Goal: Information Seeking & Learning: Learn about a topic

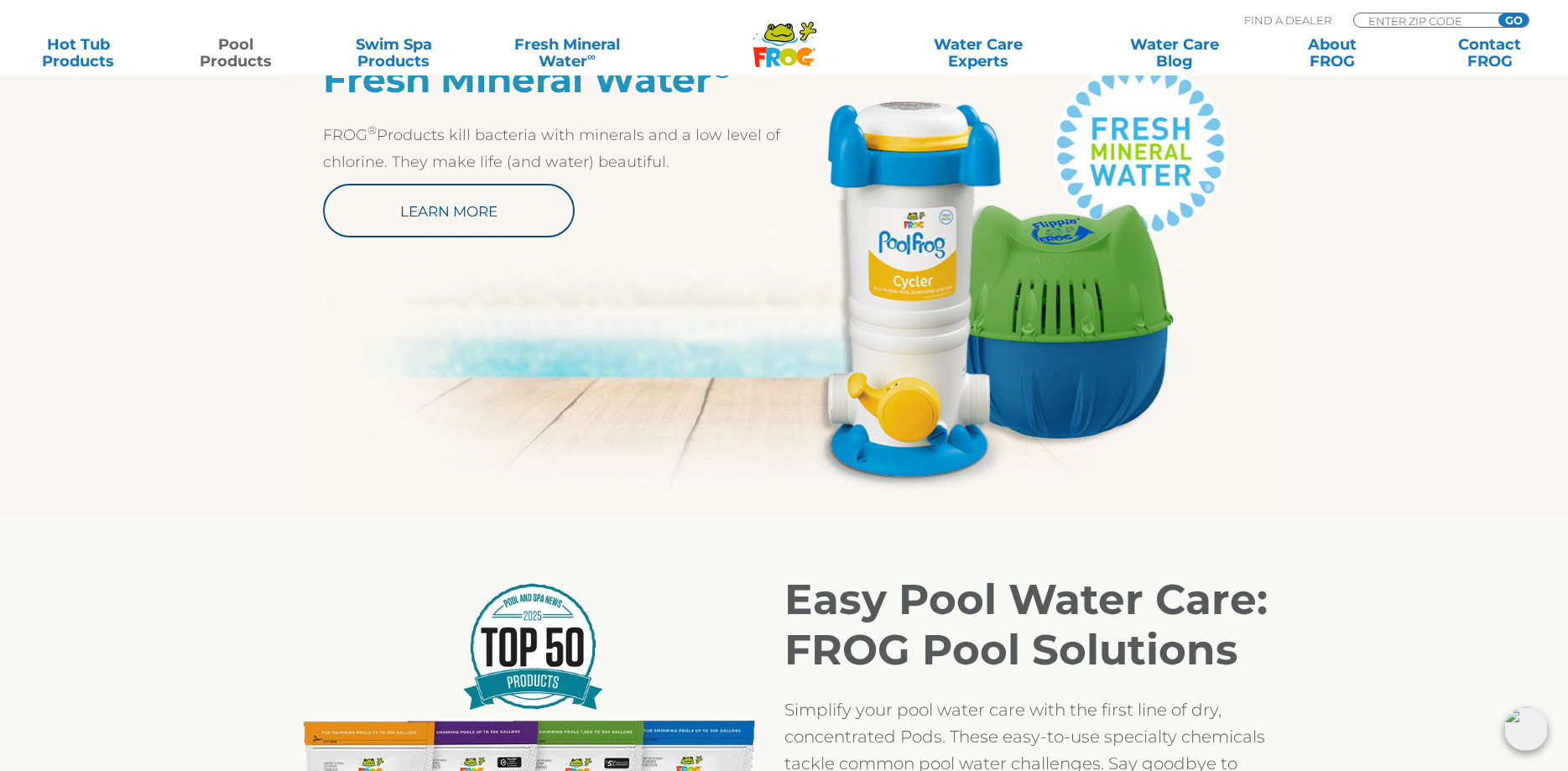
scroll to position [599, 0]
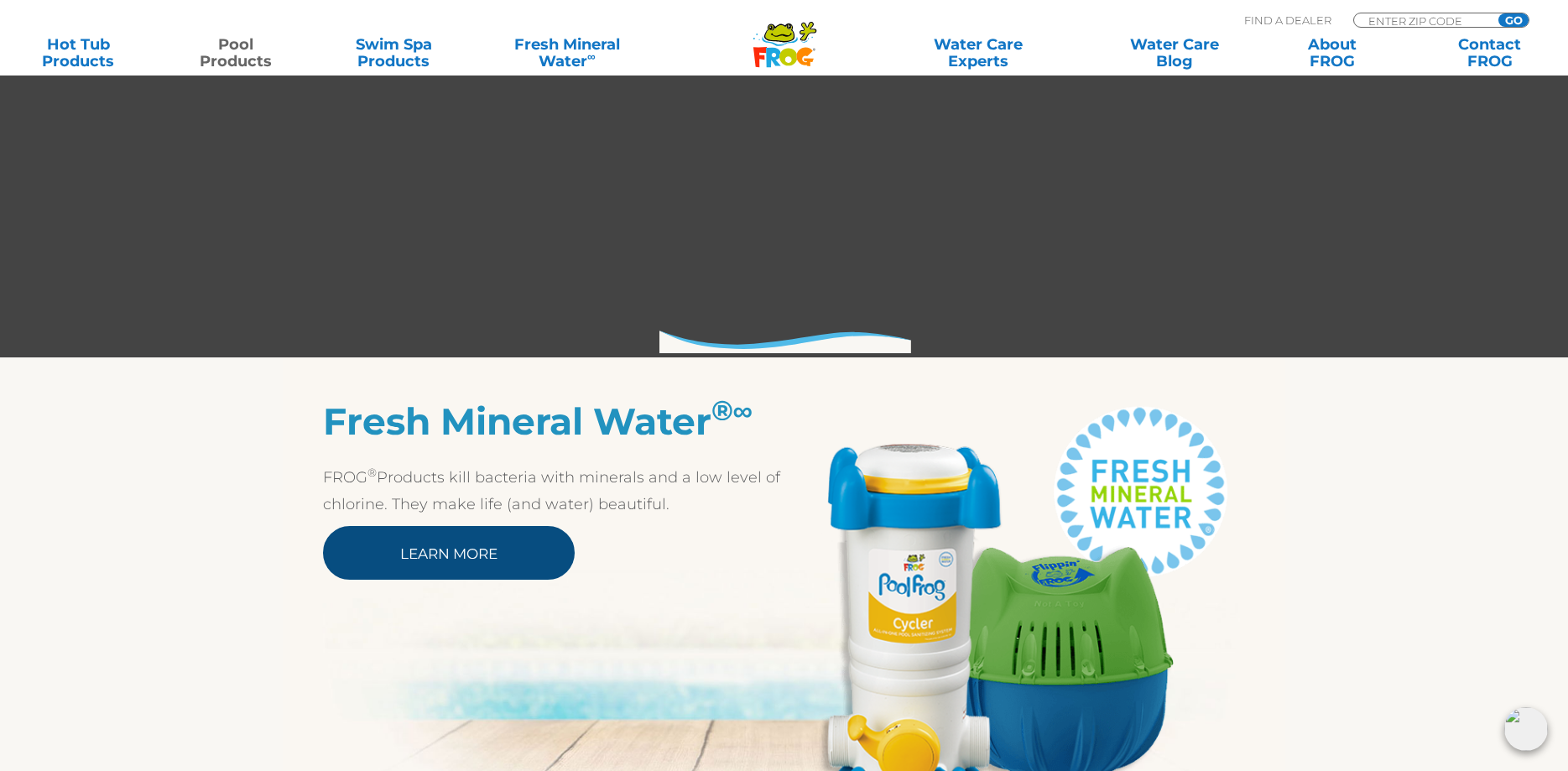
click at [548, 552] on link "Learn More" at bounding box center [449, 552] width 252 height 54
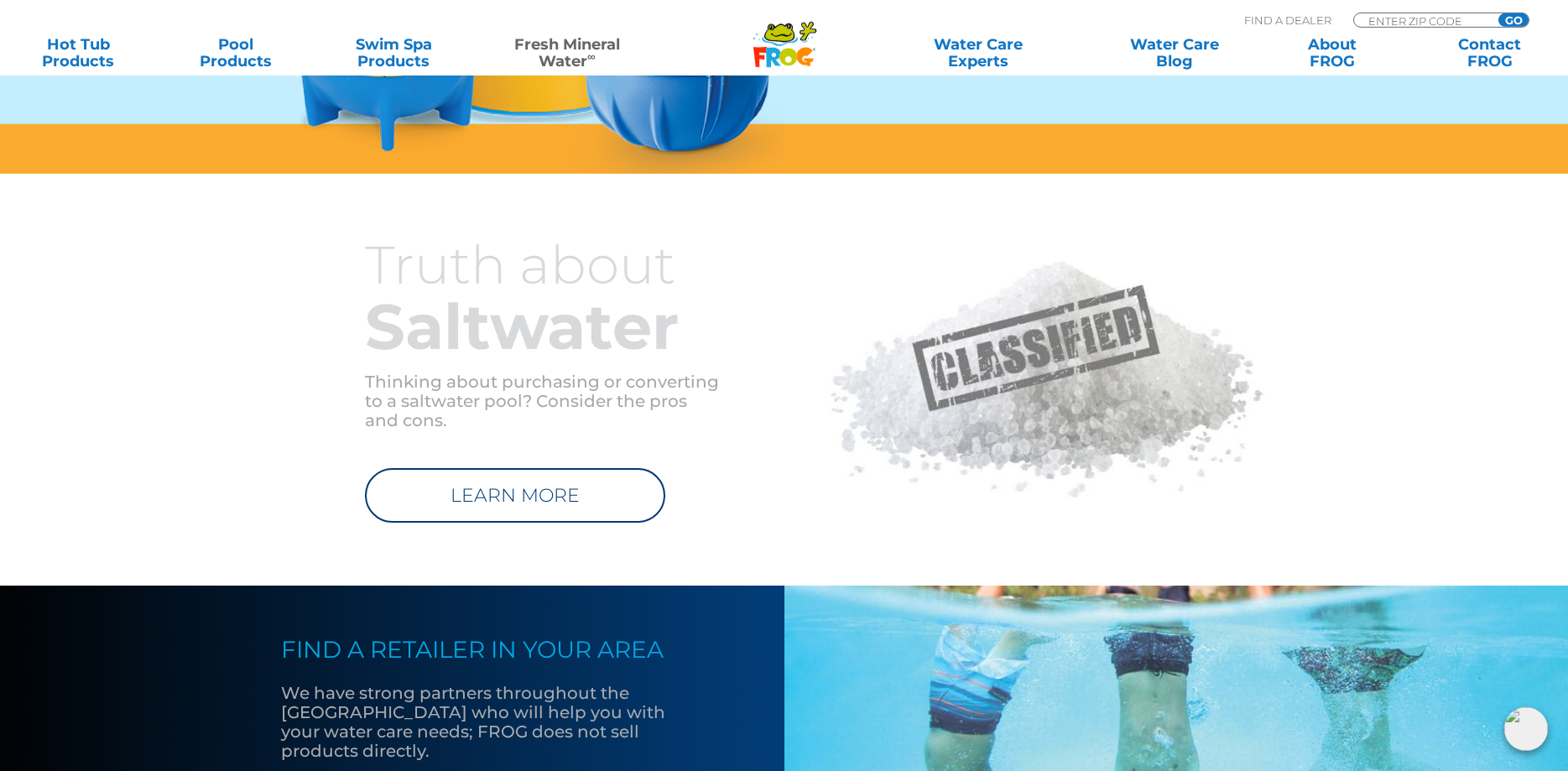
scroll to position [1797, 0]
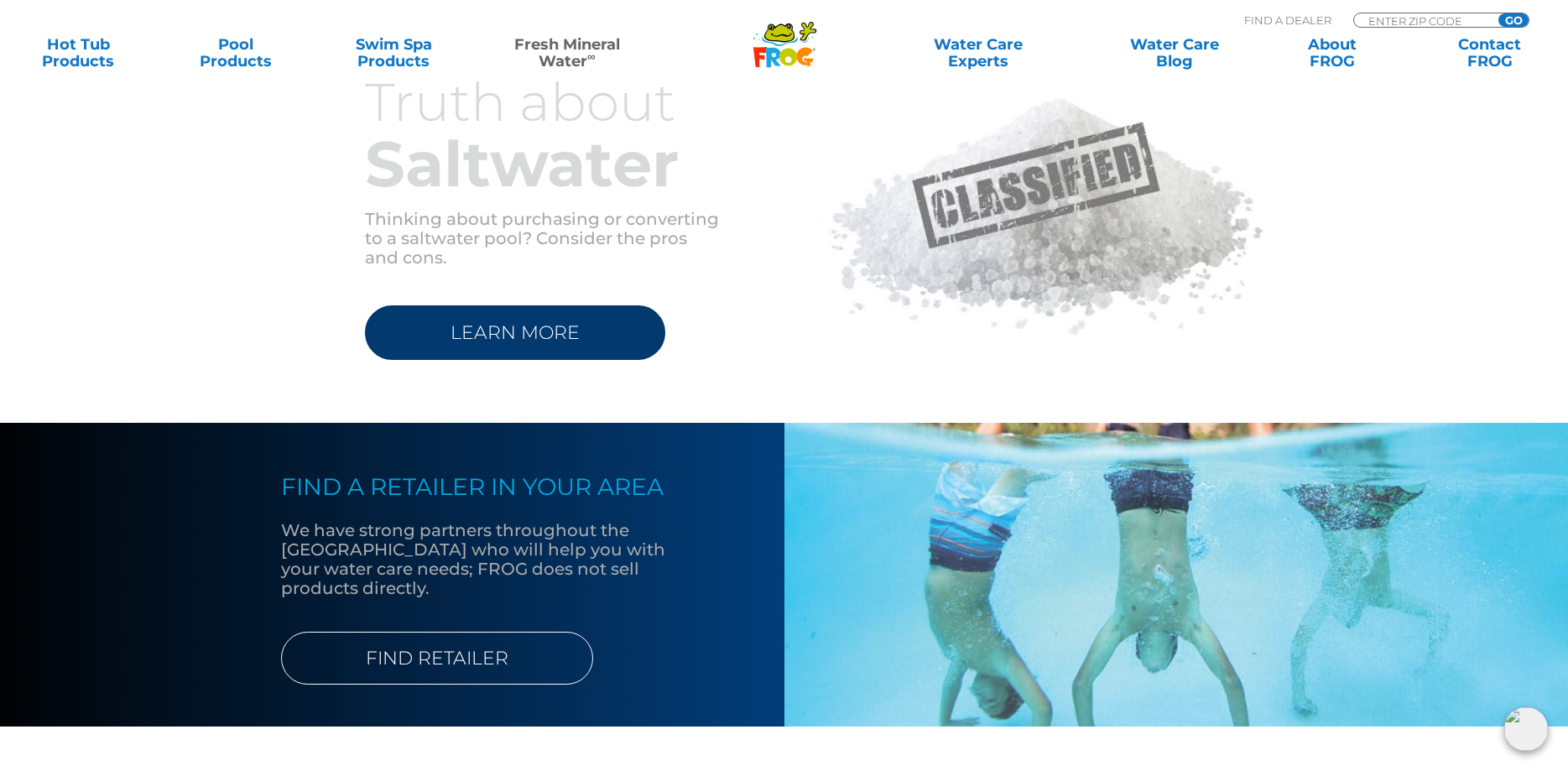
click at [539, 312] on link "LEARN MORE" at bounding box center [515, 333] width 300 height 55
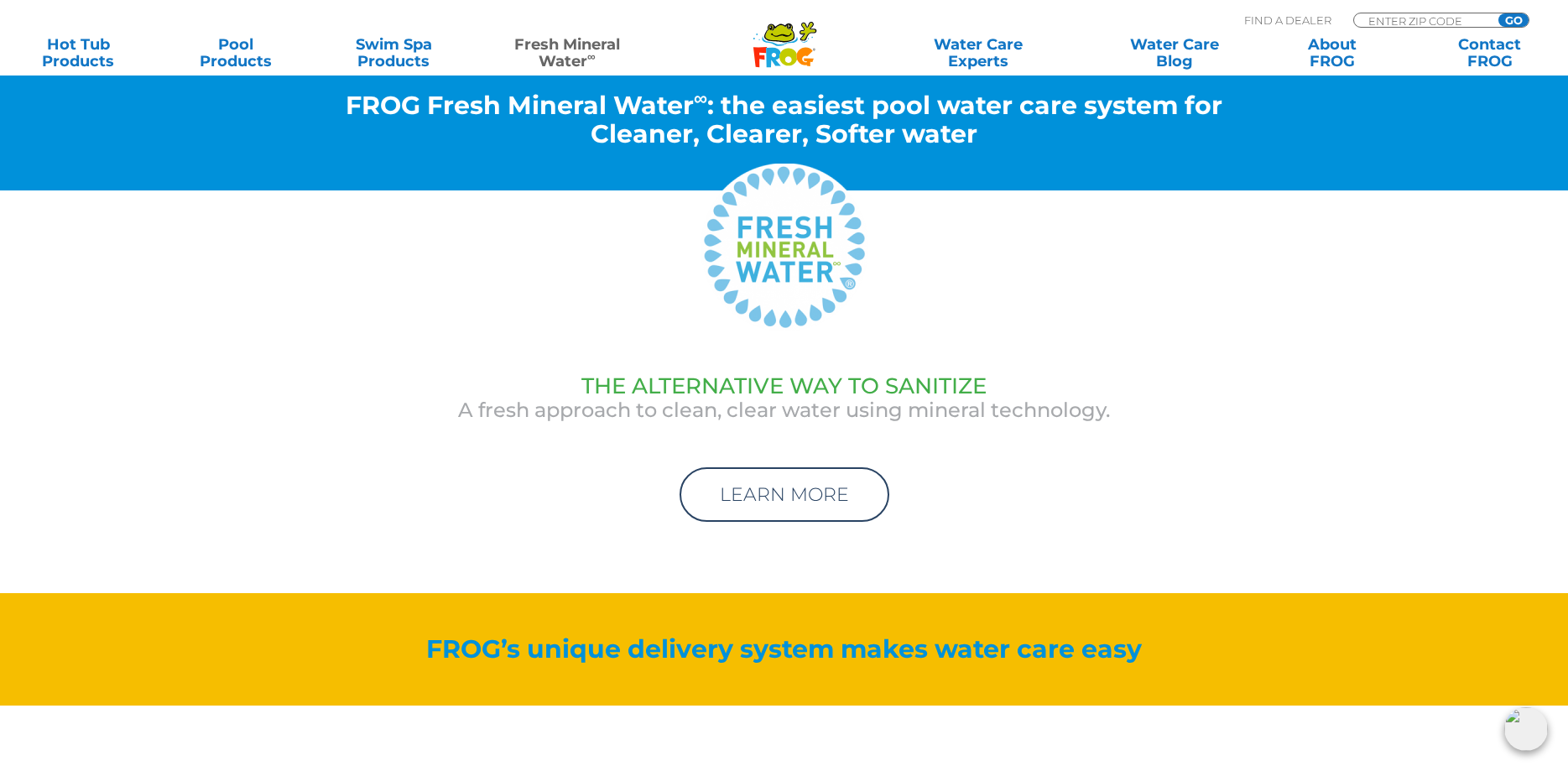
scroll to position [5563, 0]
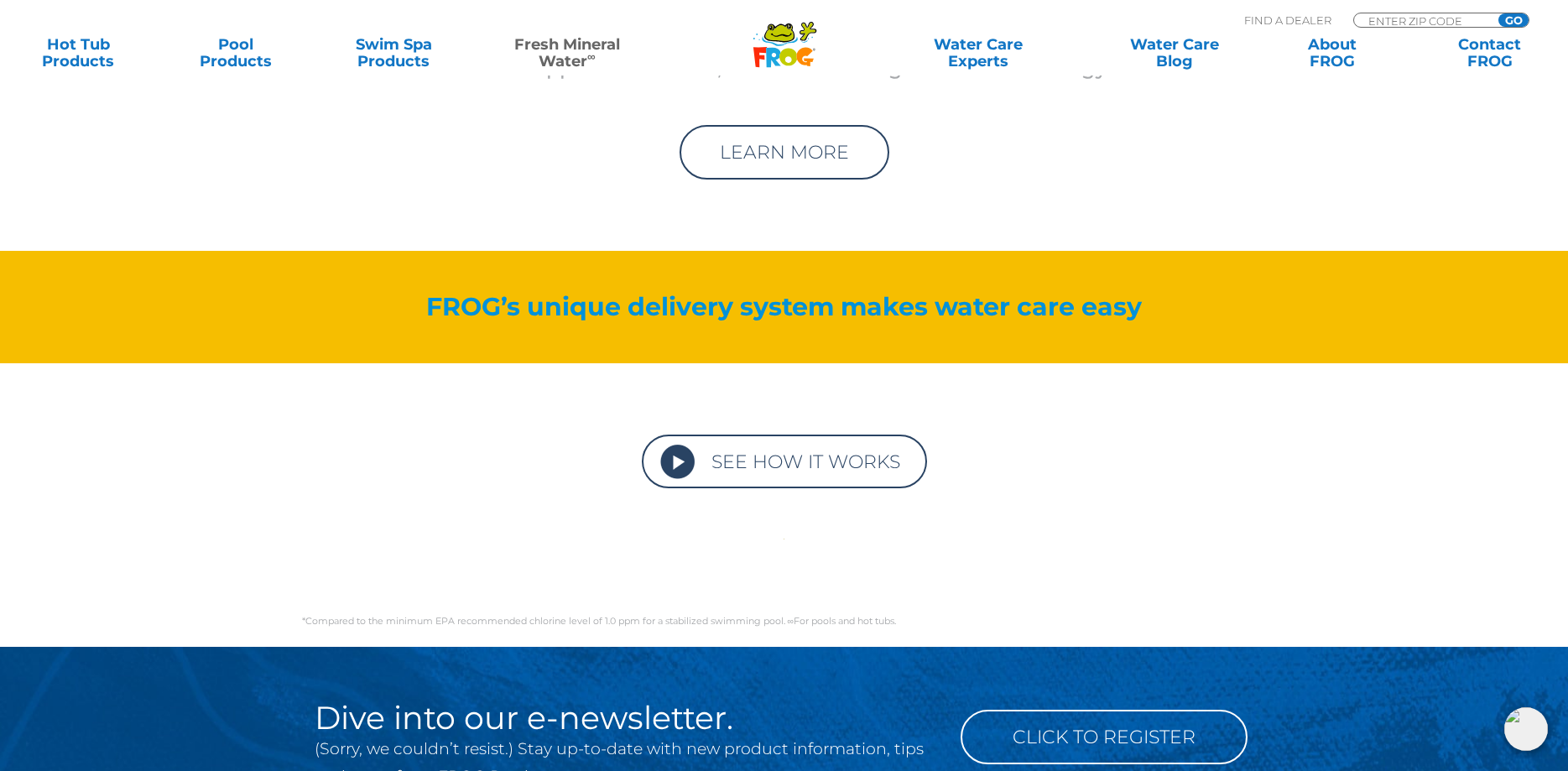
click at [736, 446] on link "SEE HOW IT WORKS" at bounding box center [784, 461] width 286 height 54
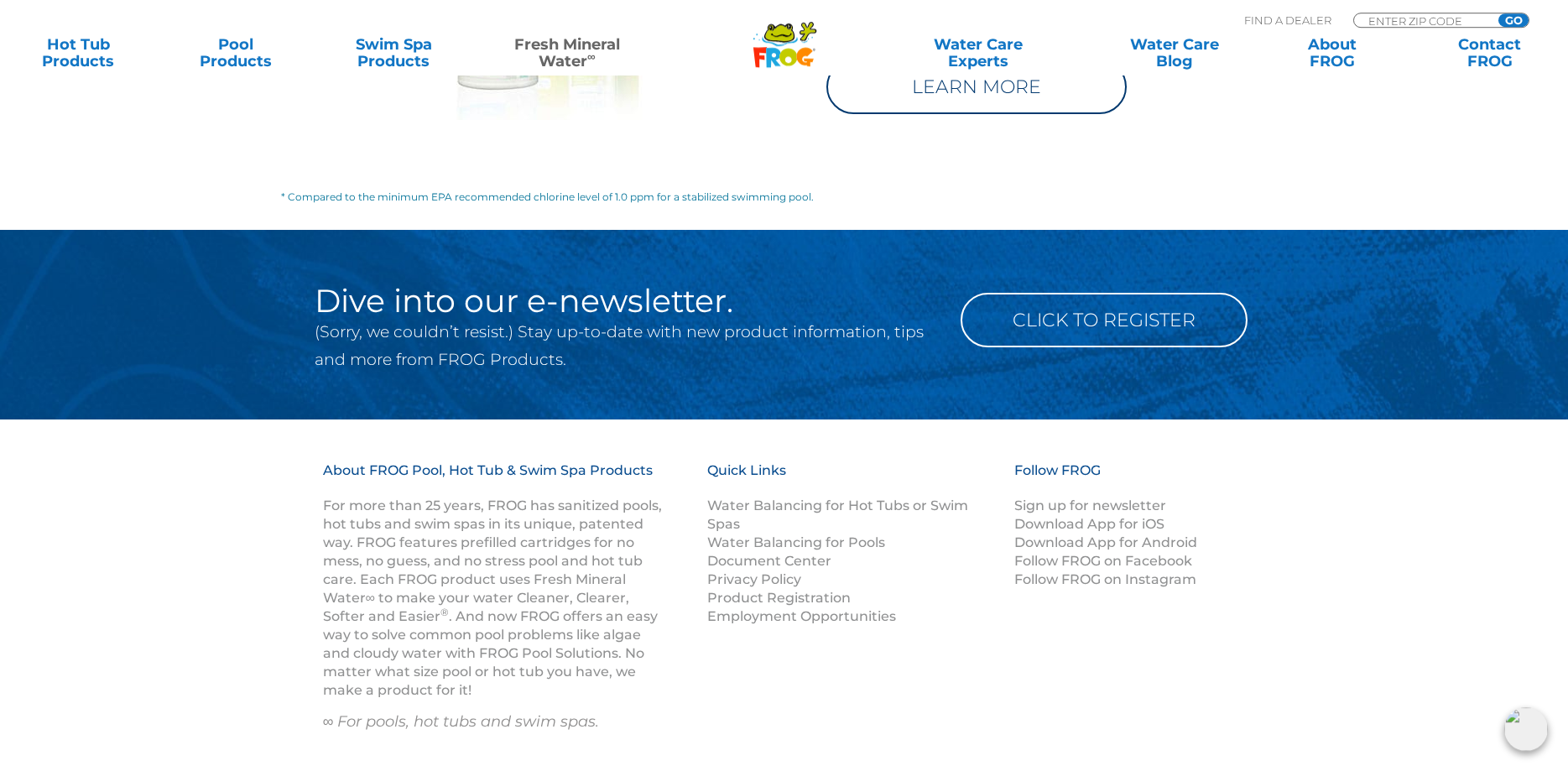
scroll to position [2976, 0]
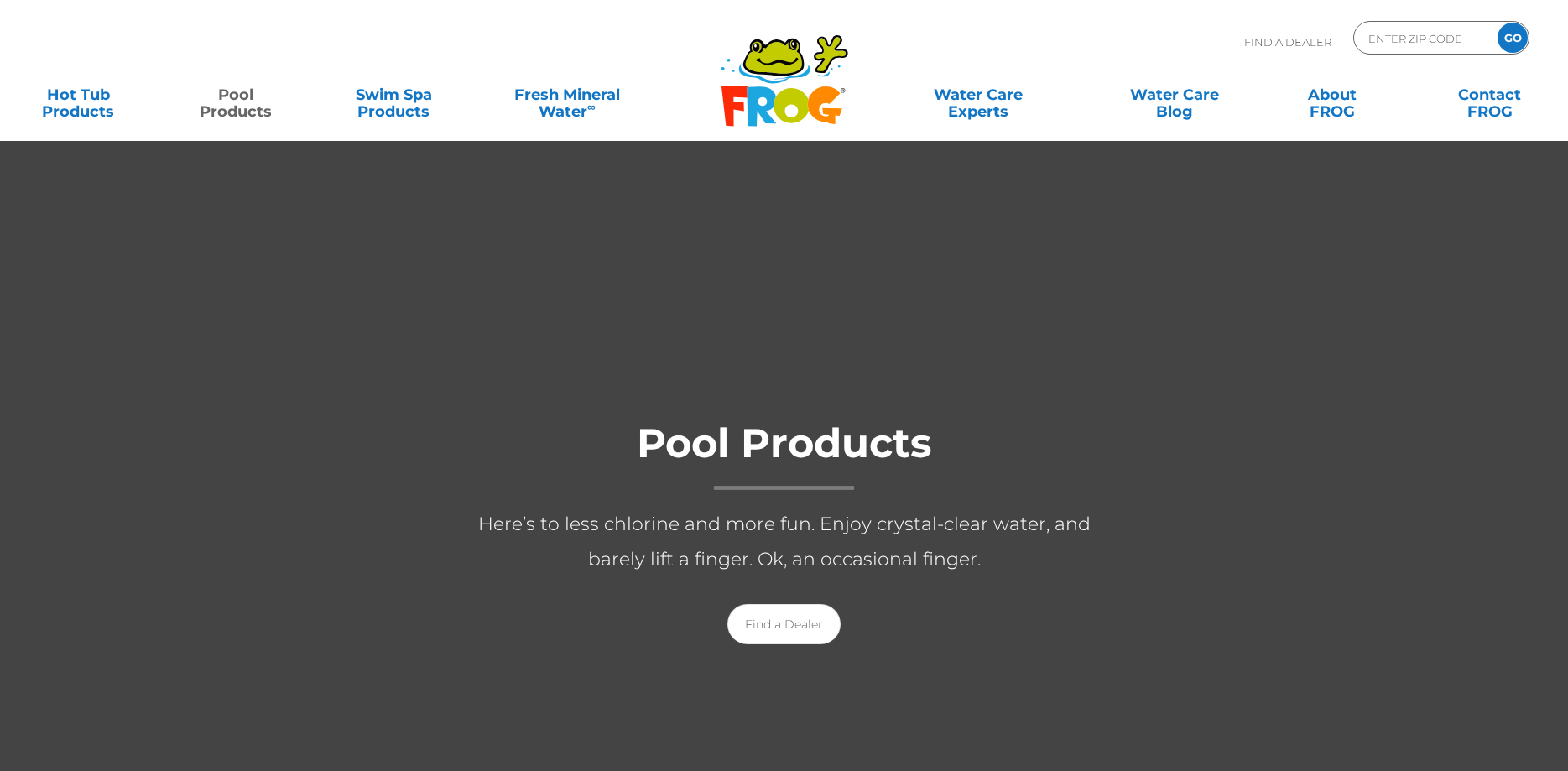
scroll to position [599, 0]
